Goal: Information Seeking & Learning: Learn about a topic

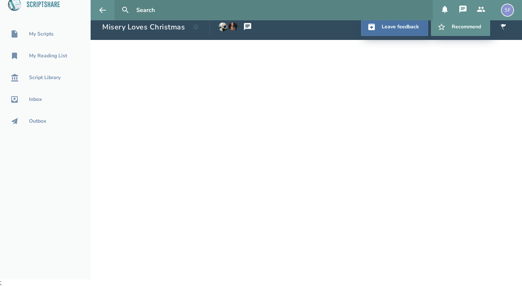
scroll to position [7, 0]
click at [506, 9] on div "SF" at bounding box center [507, 10] width 13 height 13
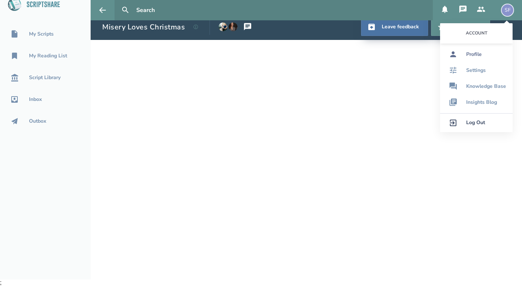
click at [478, 52] on div "Profile" at bounding box center [474, 54] width 16 height 6
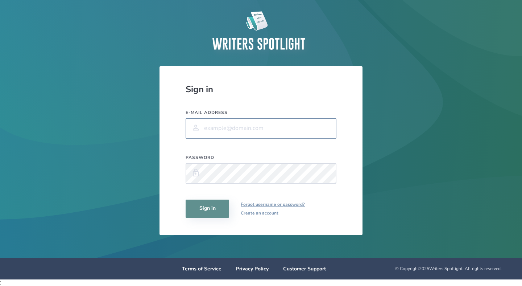
type input "[EMAIL_ADDRESS][DOMAIN_NAME]"
click at [205, 210] on button "Sign in" at bounding box center [207, 208] width 43 height 18
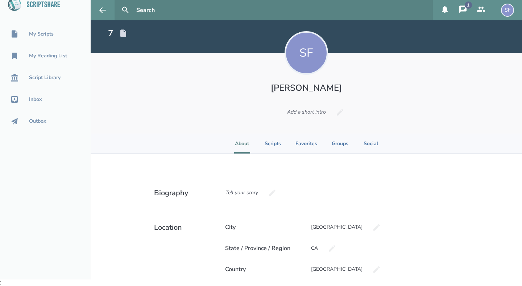
click at [462, 7] on icon at bounding box center [462, 8] width 7 height 7
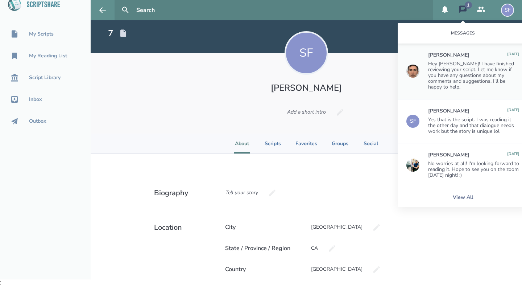
click at [441, 66] on div "Hey [PERSON_NAME]! I have finished reviewing your script. Let me know if you ha…" at bounding box center [473, 75] width 91 height 29
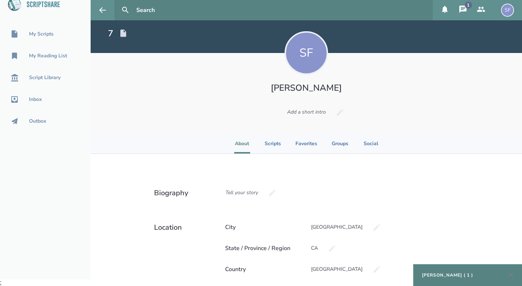
click at [423, 269] on div "[PERSON_NAME] ( 1 )" at bounding box center [467, 275] width 109 height 22
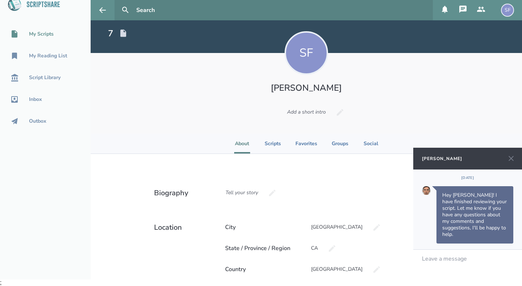
click at [39, 34] on div "My Scripts" at bounding box center [41, 34] width 25 height 6
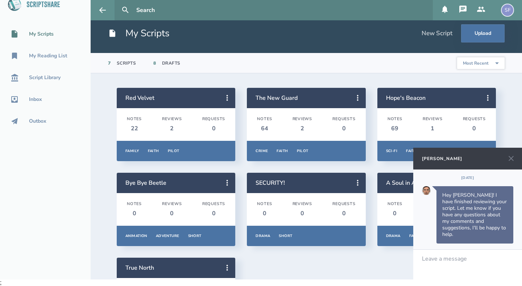
click at [445, 161] on div "[PERSON_NAME]" at bounding box center [442, 158] width 40 height 6
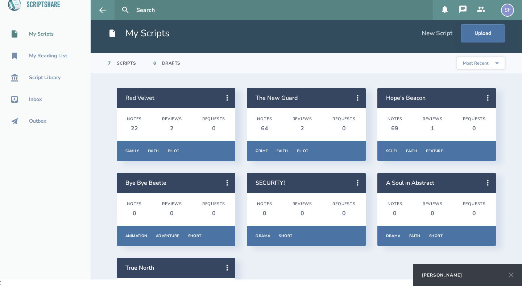
click at [172, 97] on h2 "Red Velvet" at bounding box center [172, 98] width 94 height 8
click at [227, 101] on icon at bounding box center [227, 98] width 9 height 9
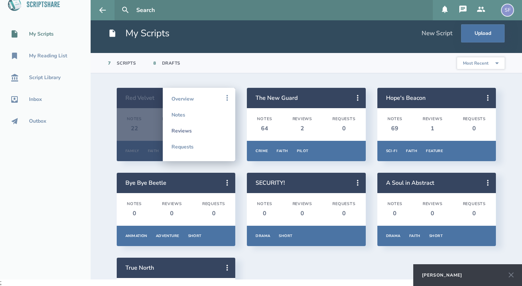
click at [180, 128] on link "Reviews" at bounding box center [198, 131] width 55 height 16
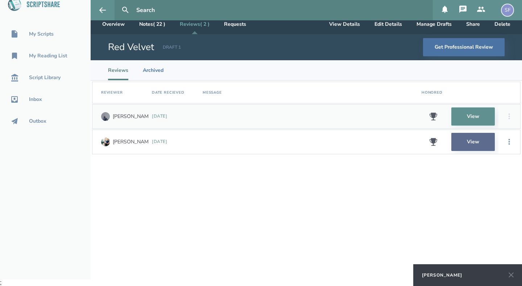
click at [473, 141] on link "View" at bounding box center [472, 142] width 43 height 18
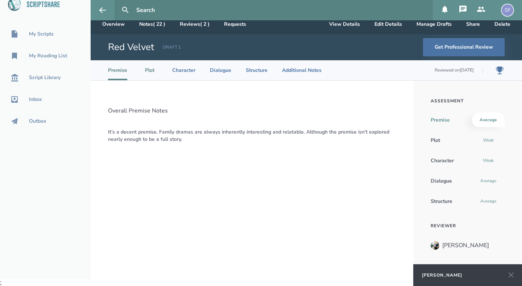
click at [149, 68] on li "Plot" at bounding box center [150, 70] width 16 height 20
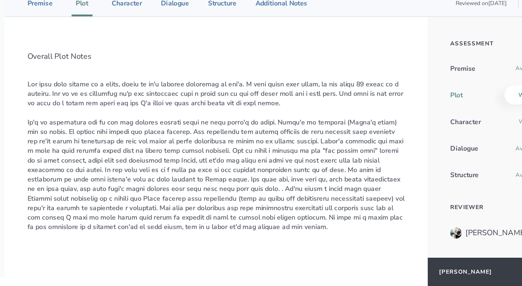
click at [443, 159] on div "Character" at bounding box center [442, 160] width 23 height 7
click at [179, 71] on li "Character" at bounding box center [183, 70] width 23 height 20
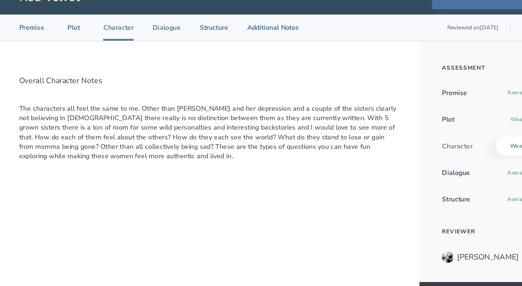
click at [225, 72] on li "Dialogue" at bounding box center [220, 70] width 21 height 20
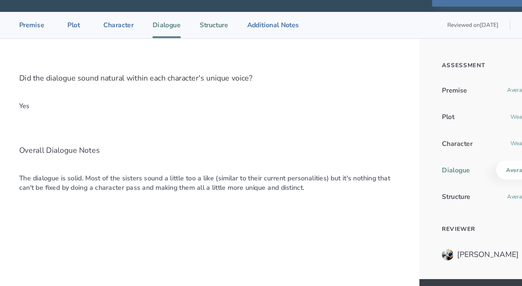
click at [259, 71] on li "Structure" at bounding box center [257, 70] width 22 height 20
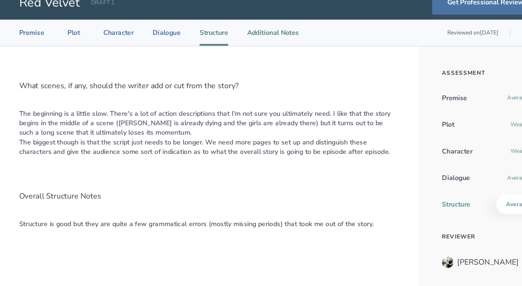
click at [296, 68] on li "Additional Notes" at bounding box center [302, 70] width 40 height 20
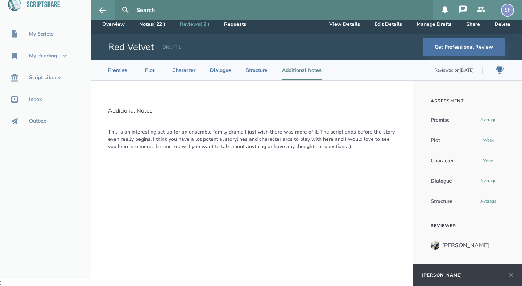
click at [185, 23] on link "Reviews ( 2 )" at bounding box center [194, 24] width 41 height 20
